Goal: Browse casually

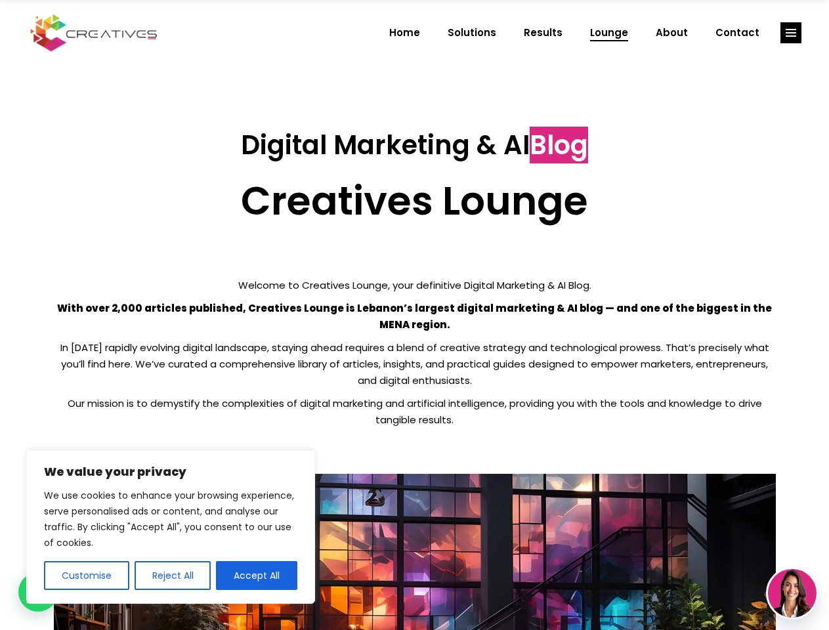
click at [414, 315] on p "With over 2,000 articles published, Creatives Lounge is Lebanon’s largest digit…" at bounding box center [415, 316] width 722 height 33
click at [86, 575] on button "Customise" at bounding box center [86, 575] width 85 height 29
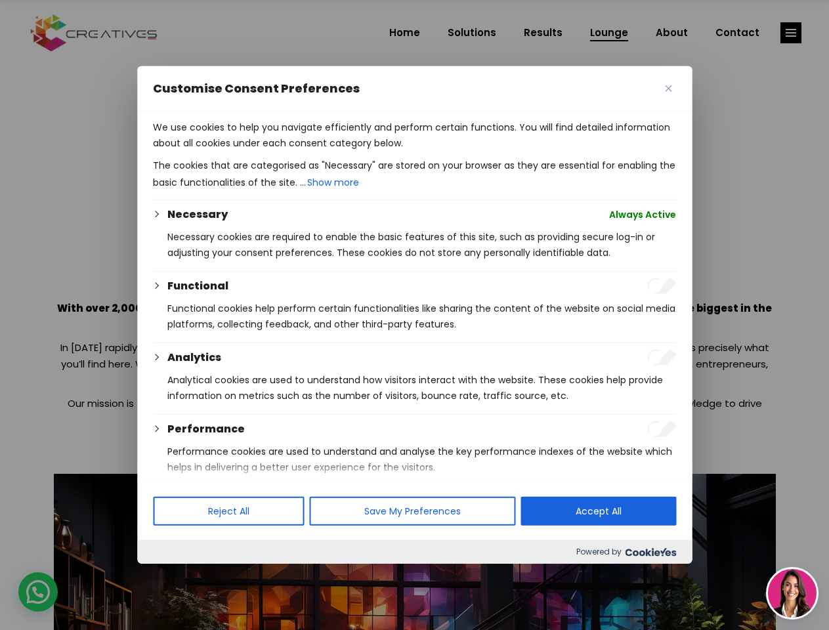
click at [172, 575] on div at bounding box center [414, 315] width 829 height 630
click at [257, 575] on div at bounding box center [414, 315] width 829 height 630
click at [791, 33] on div at bounding box center [414, 315] width 829 height 630
click at [792, 593] on img at bounding box center [792, 593] width 49 height 49
